Goal: Navigation & Orientation: Find specific page/section

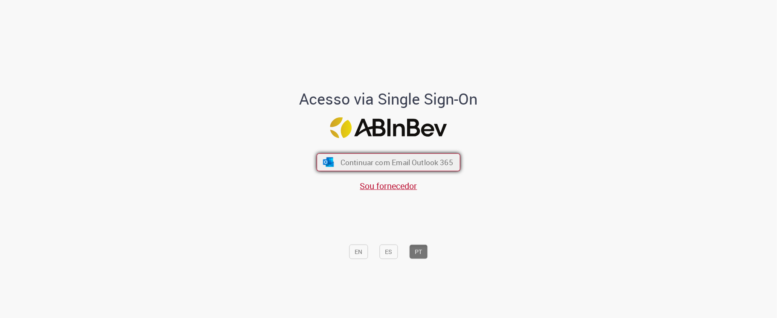
click at [393, 162] on span "Continuar com Email Outlook 365" at bounding box center [396, 162] width 113 height 10
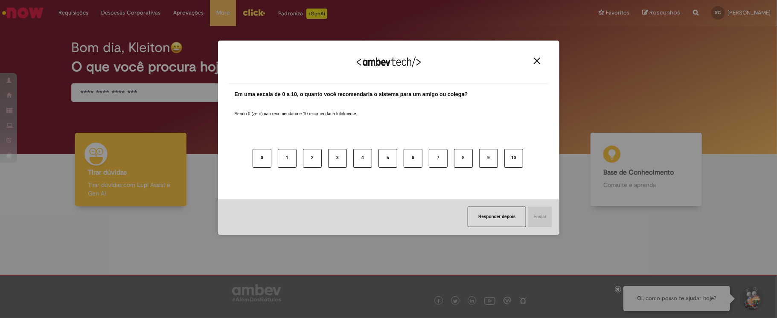
click at [247, 11] on div "Agradecemos seu feedback! Em uma escala de 0 a 10, o quanto você recomendaria o…" at bounding box center [388, 137] width 341 height 303
click at [487, 218] on button "Responder depois" at bounding box center [497, 216] width 58 height 20
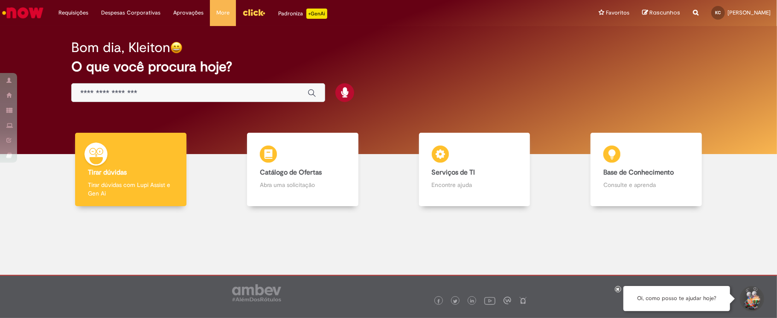
click at [248, 11] on img "Menu Cabeçalho" at bounding box center [253, 12] width 23 height 13
